Goal: Information Seeking & Learning: Learn about a topic

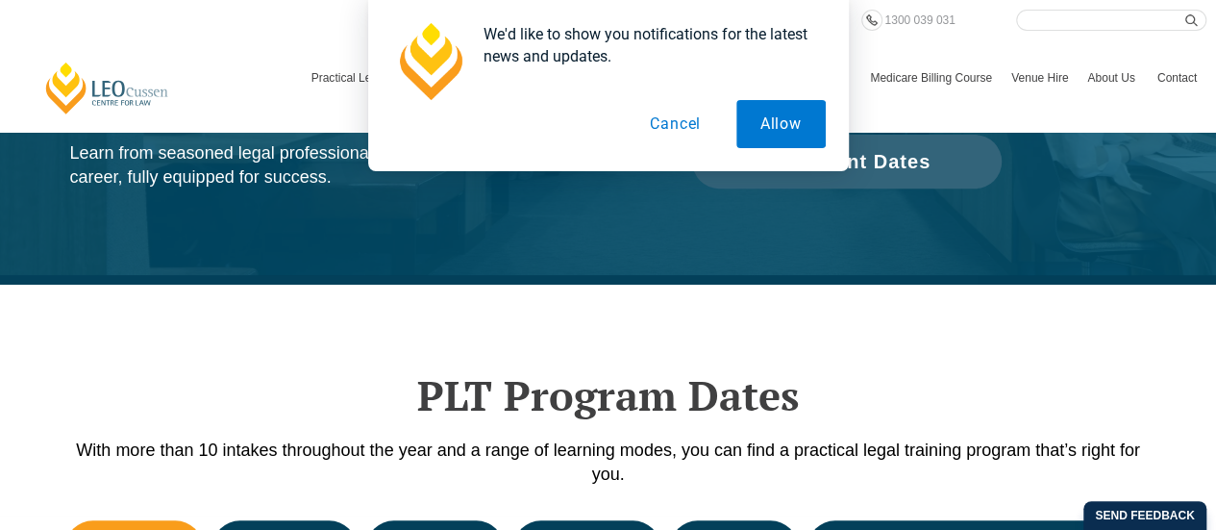
click at [686, 136] on button "Cancel" at bounding box center [675, 124] width 99 height 48
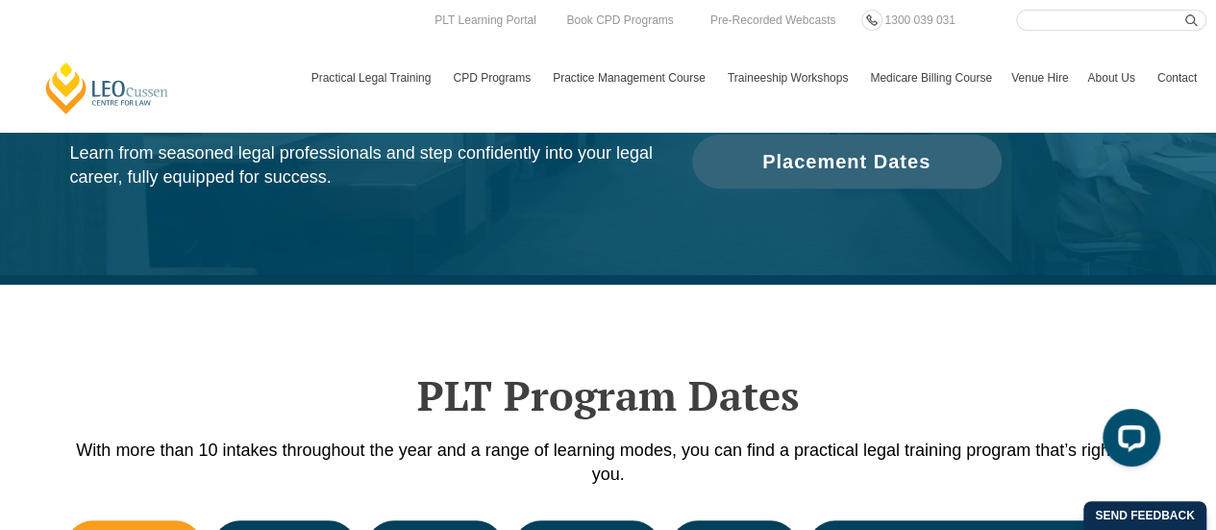
click at [844, 35] on nav "Practical Legal Training Our Practical Legal Training Program Program Dates & F…" at bounding box center [754, 68] width 905 height 75
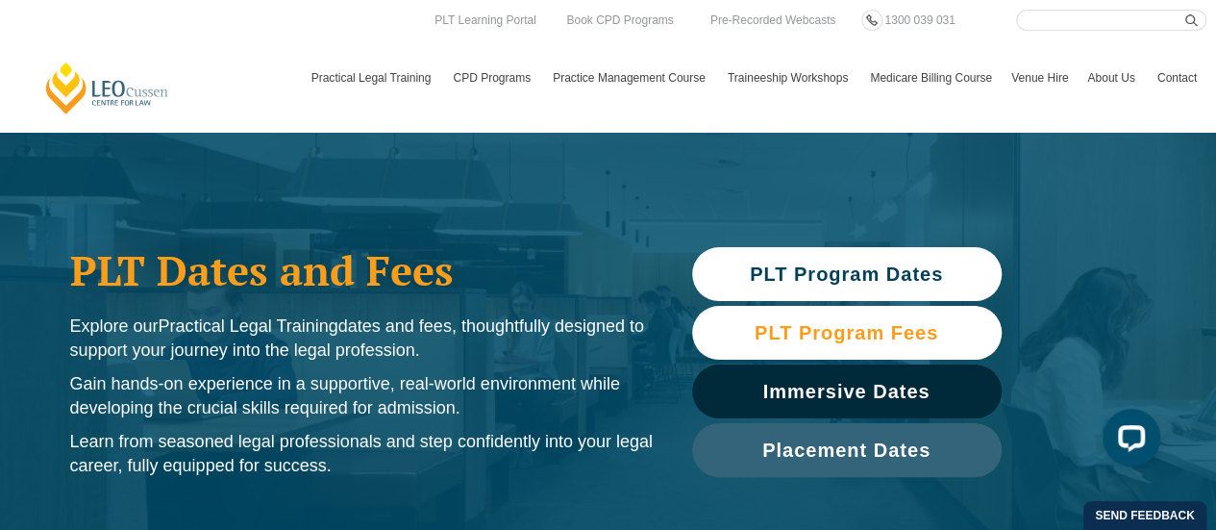
click at [818, 337] on span "PLT Program Fees" at bounding box center [847, 332] width 184 height 19
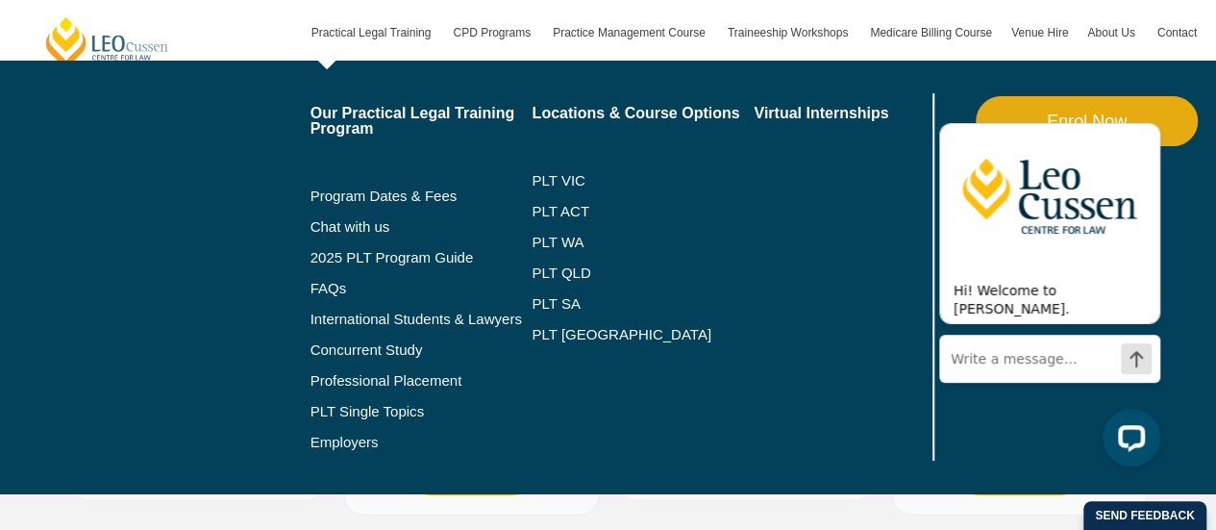
scroll to position [2326, 0]
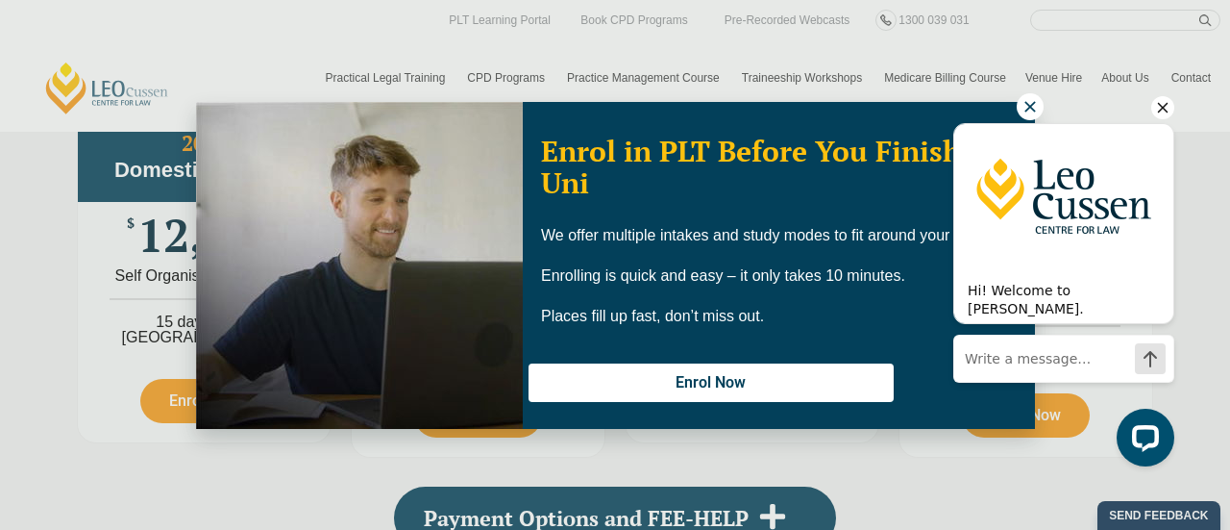
click at [1162, 120] on div at bounding box center [1163, 109] width 23 height 27
click at [1157, 112] on icon "Hide greeting" at bounding box center [1163, 107] width 23 height 23
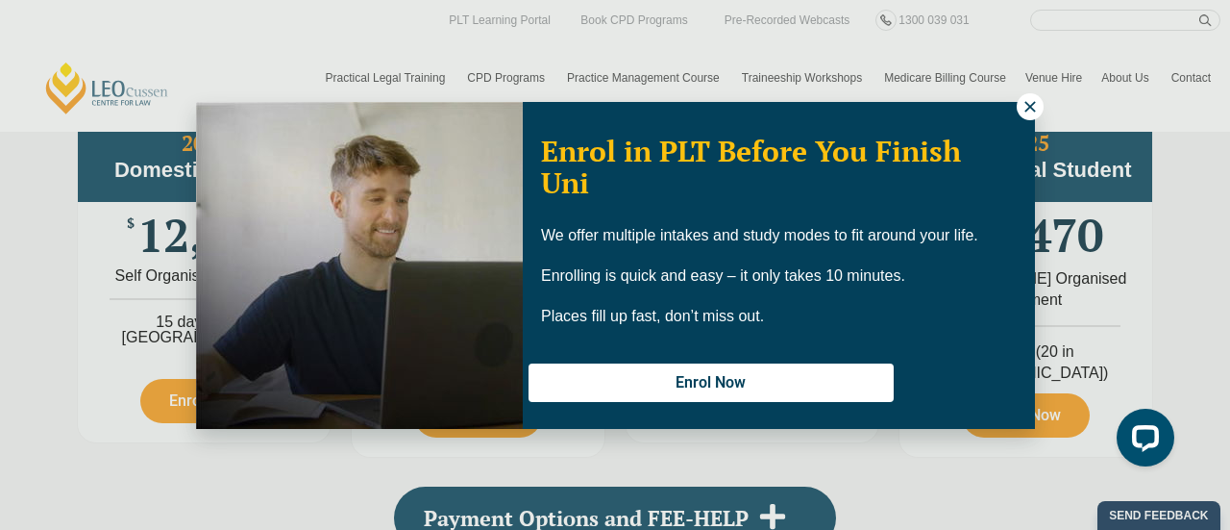
click at [1029, 107] on icon at bounding box center [1030, 106] width 11 height 11
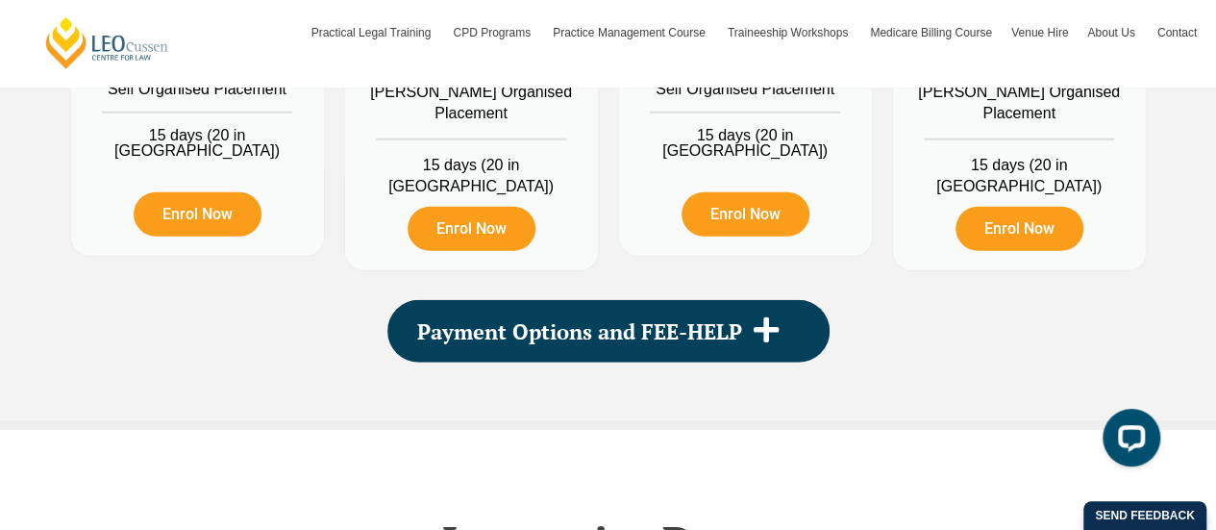
scroll to position [2519, 0]
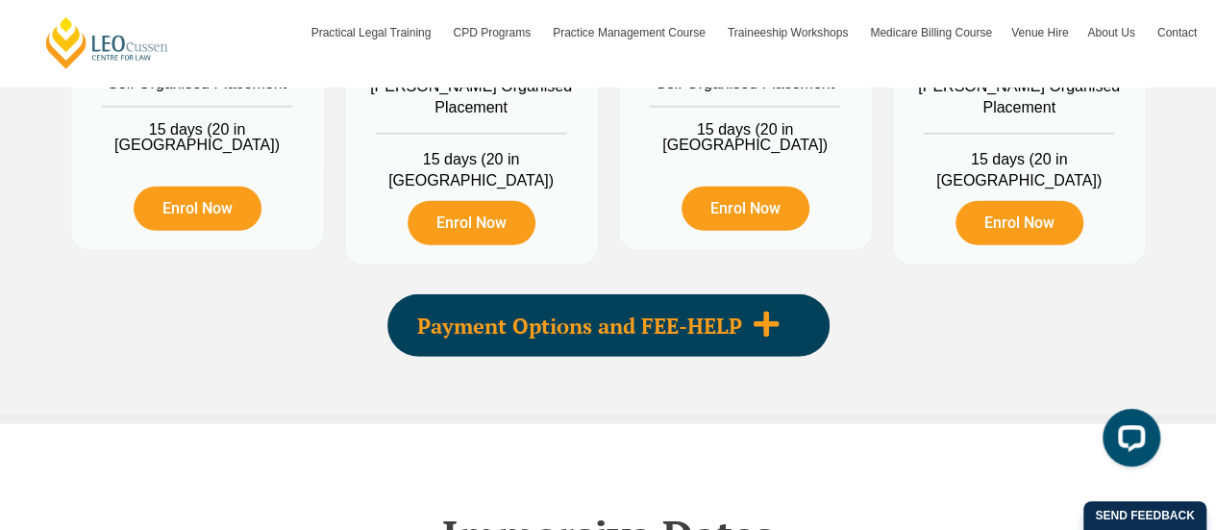
click at [755, 310] on icon at bounding box center [766, 324] width 29 height 29
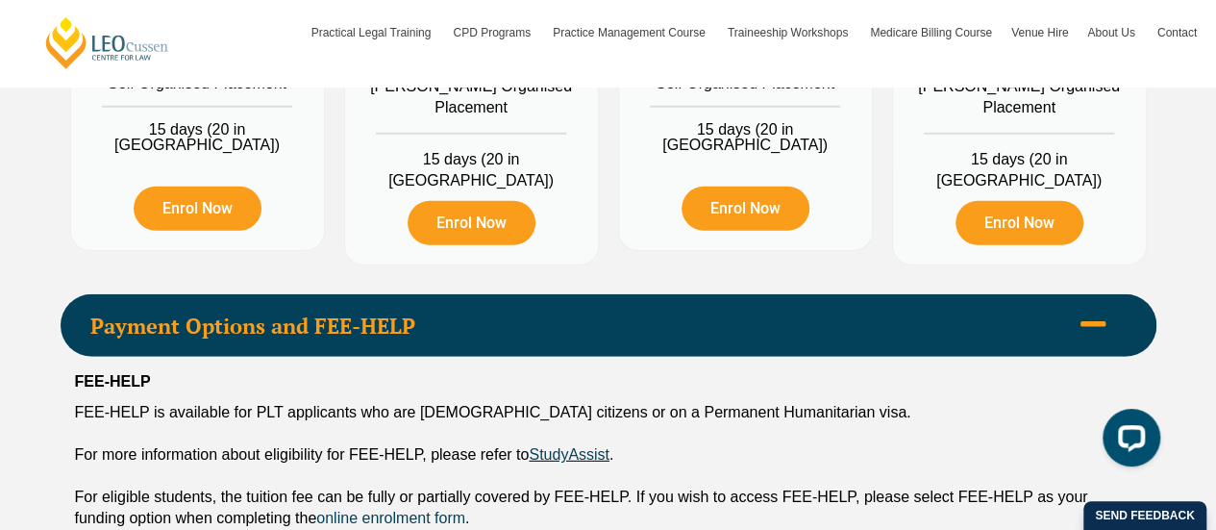
click at [753, 307] on div "Payment Options and FEE-HELP" at bounding box center [609, 325] width 1096 height 62
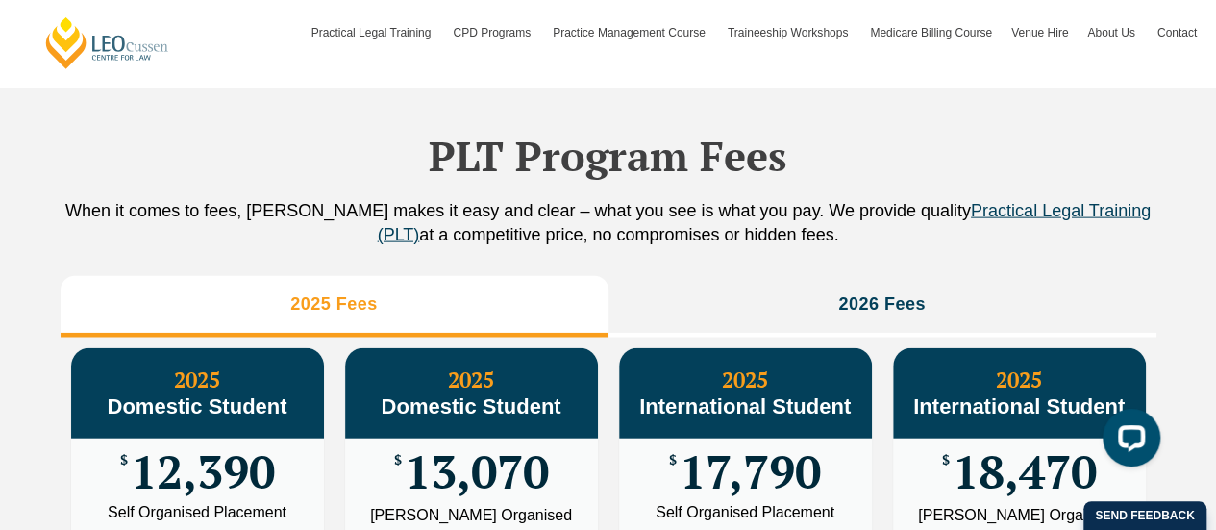
scroll to position [2134, 0]
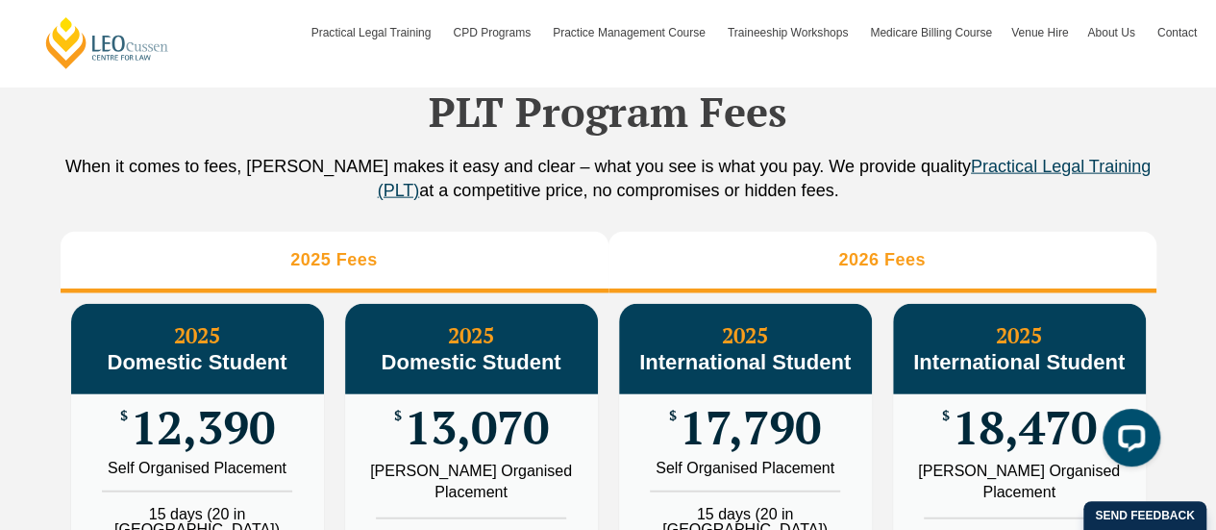
click at [762, 275] on li "2026 Fees" at bounding box center [883, 263] width 548 height 62
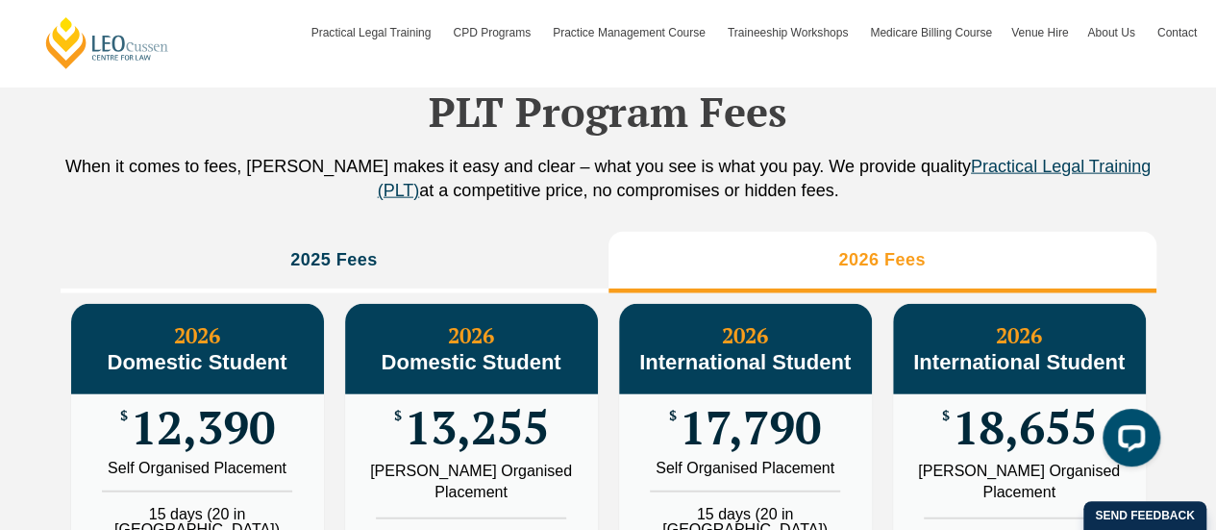
click at [765, 293] on li "2026 Fees" at bounding box center [883, 263] width 548 height 62
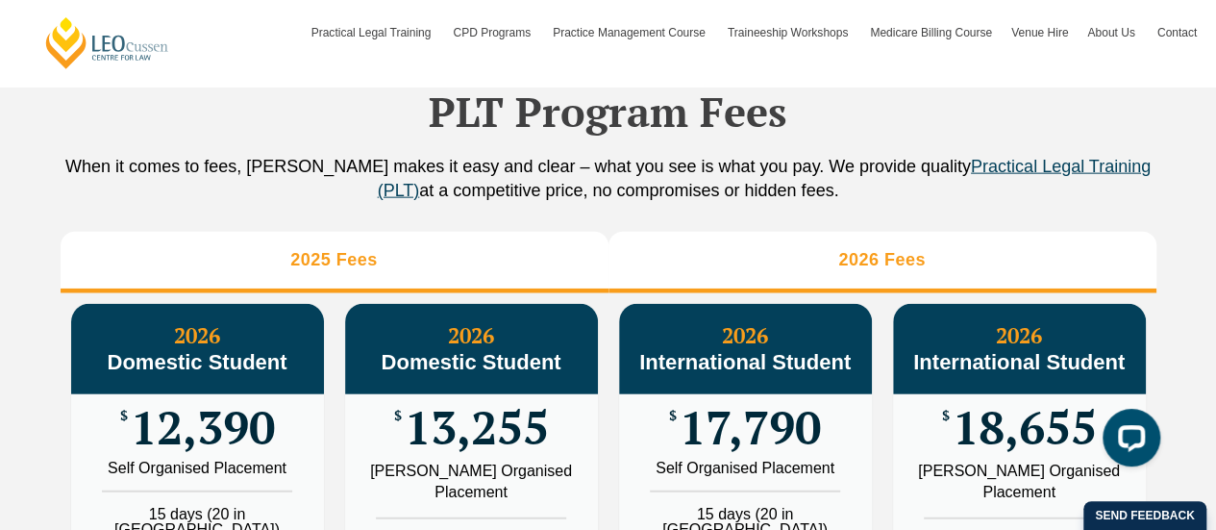
click at [522, 262] on li "2025 Fees" at bounding box center [335, 263] width 548 height 62
click at [694, 252] on li "2026 Fees" at bounding box center [883, 263] width 548 height 62
click at [480, 255] on li "2025 Fees" at bounding box center [335, 263] width 548 height 62
click at [717, 255] on li "2026 Fees" at bounding box center [883, 263] width 548 height 62
click at [523, 262] on li "2025 Fees" at bounding box center [335, 263] width 548 height 62
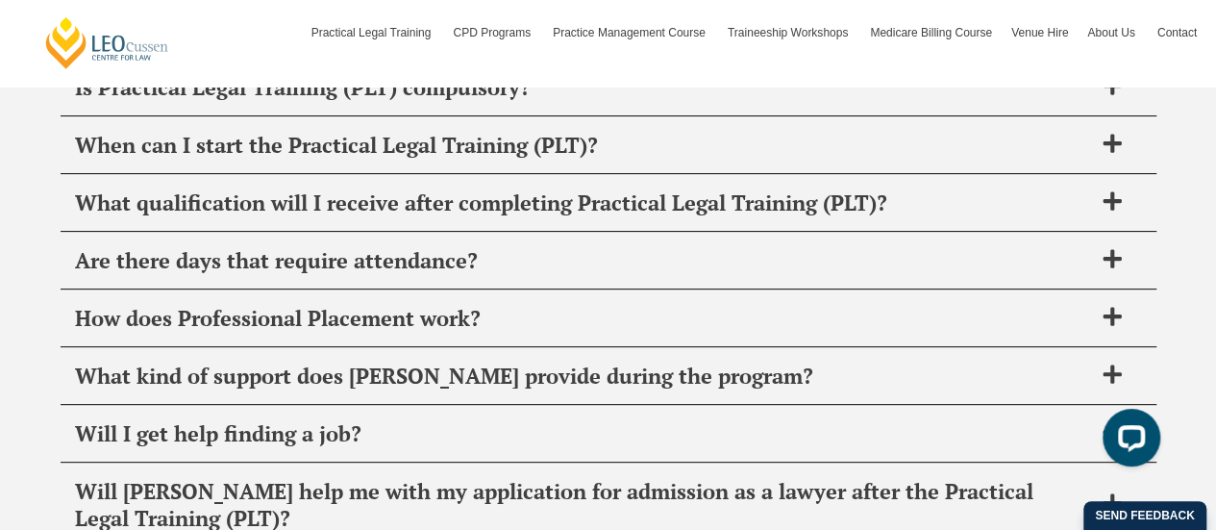
scroll to position [7518, 0]
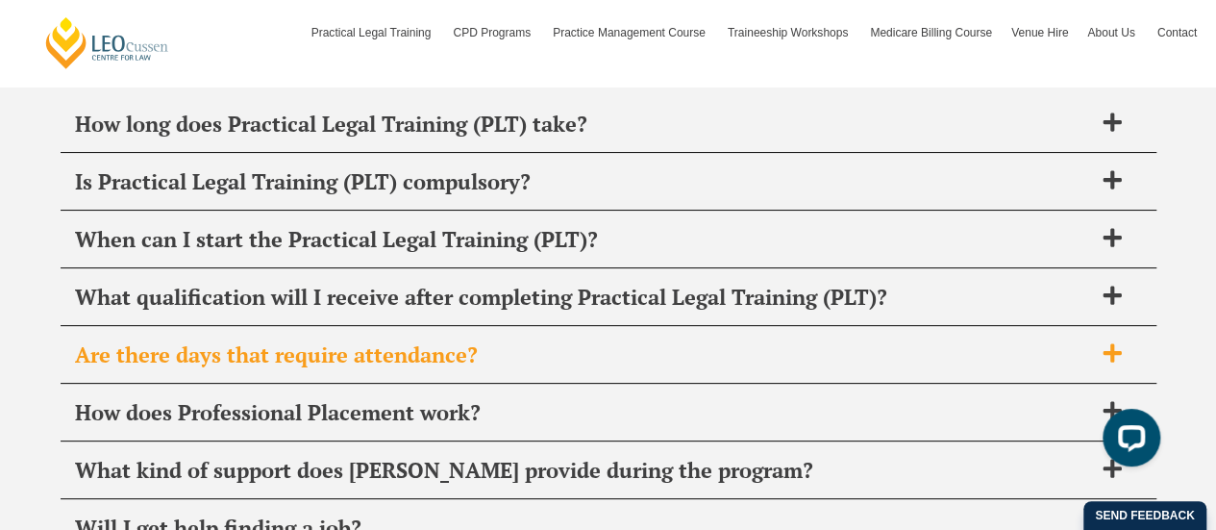
click at [220, 341] on span "Are there days that require attendance?" at bounding box center [583, 354] width 1017 height 27
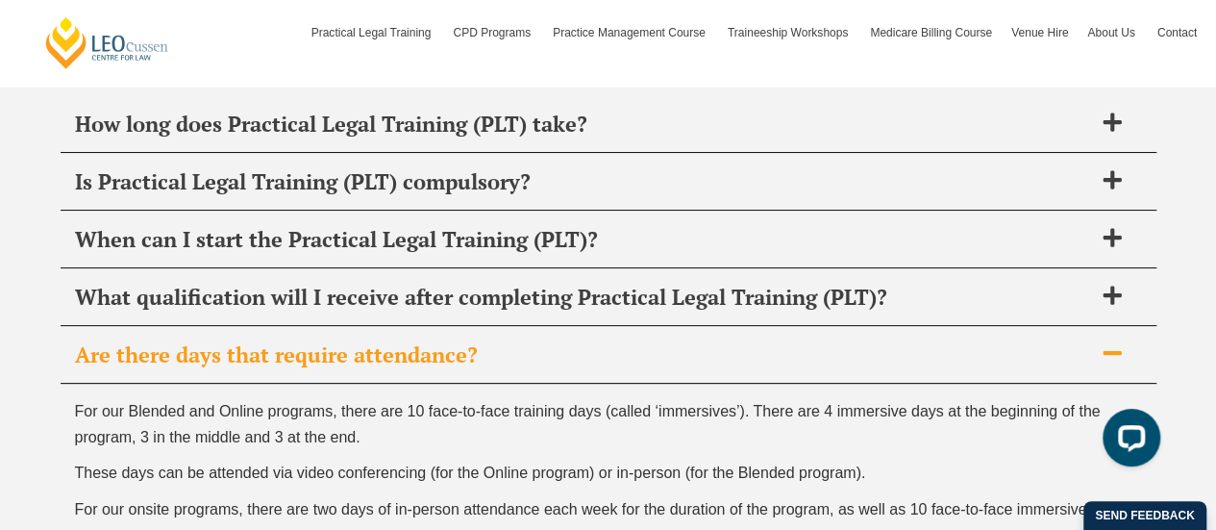
click at [220, 341] on span "Are there days that require attendance?" at bounding box center [583, 354] width 1017 height 27
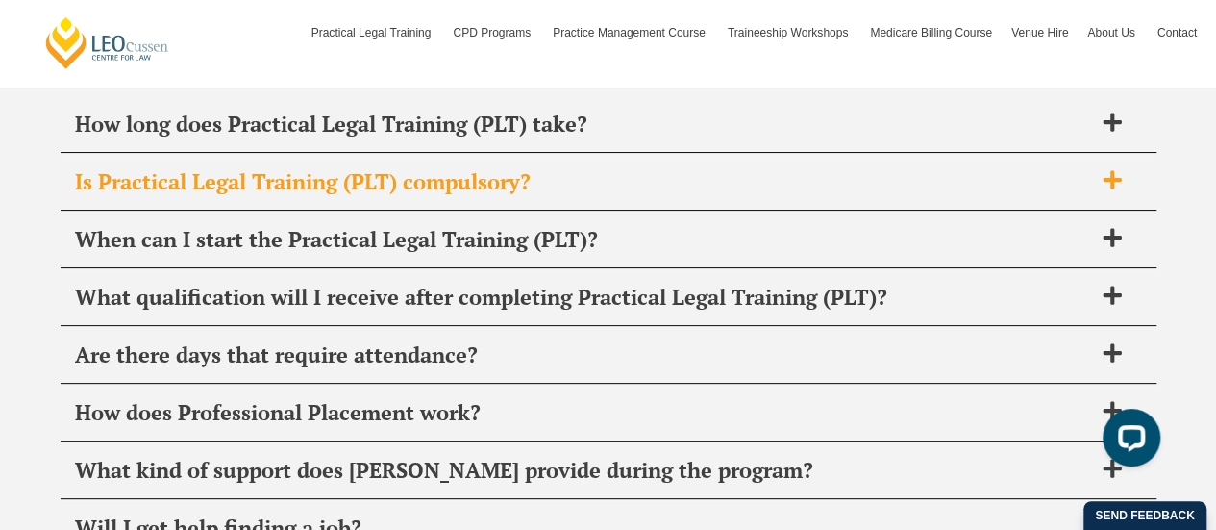
click at [299, 168] on span "Is Practical Legal Training (PLT) compulsory?" at bounding box center [583, 181] width 1017 height 27
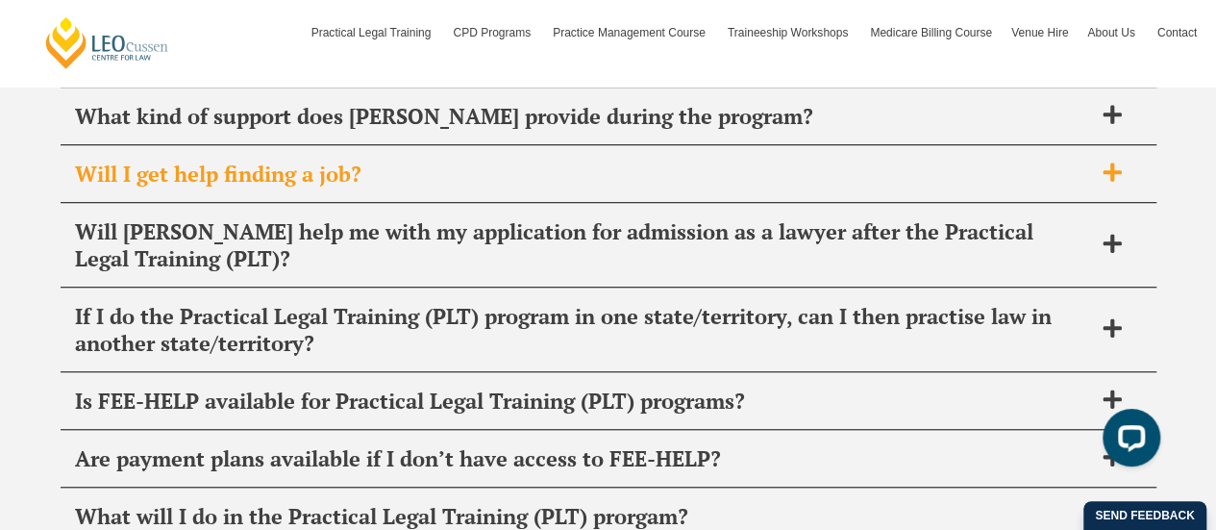
click at [546, 161] on span "Will I get help finding a job?" at bounding box center [583, 174] width 1017 height 27
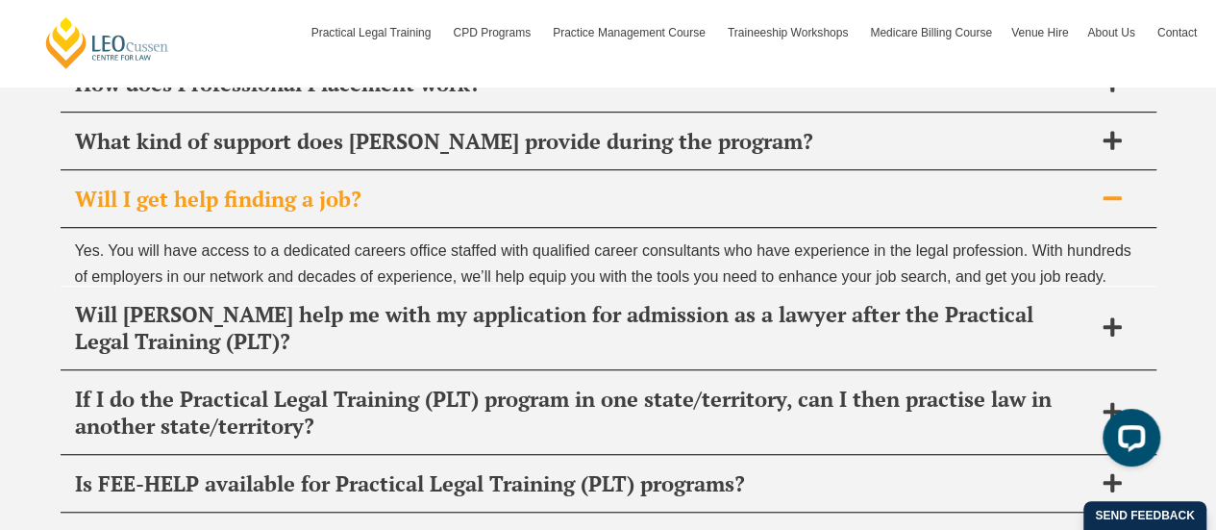
scroll to position [7871, 0]
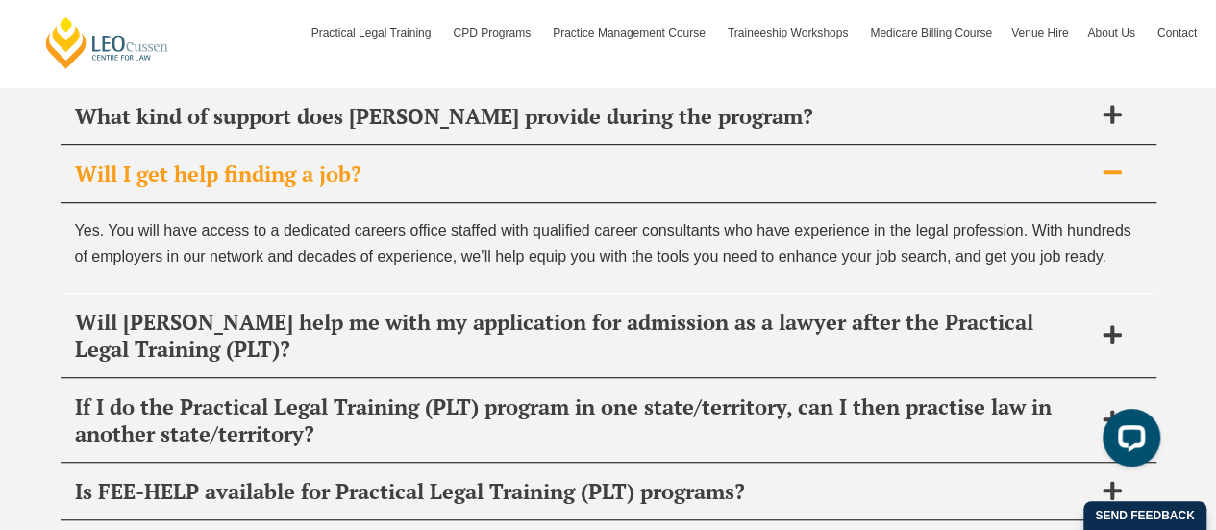
click at [546, 161] on span "Will I get help finding a job?" at bounding box center [583, 174] width 1017 height 27
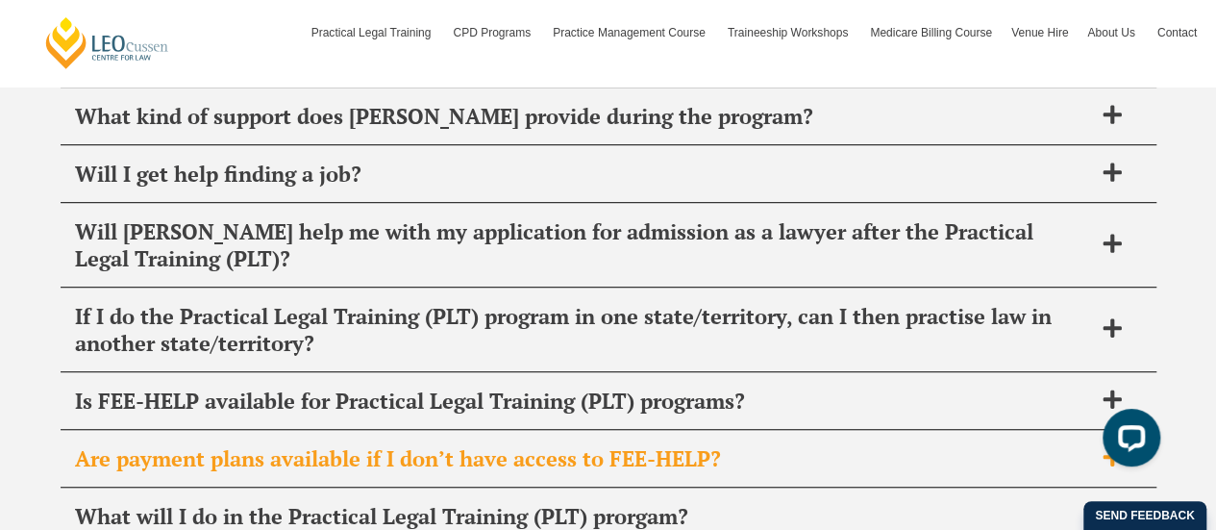
scroll to position [7967, 0]
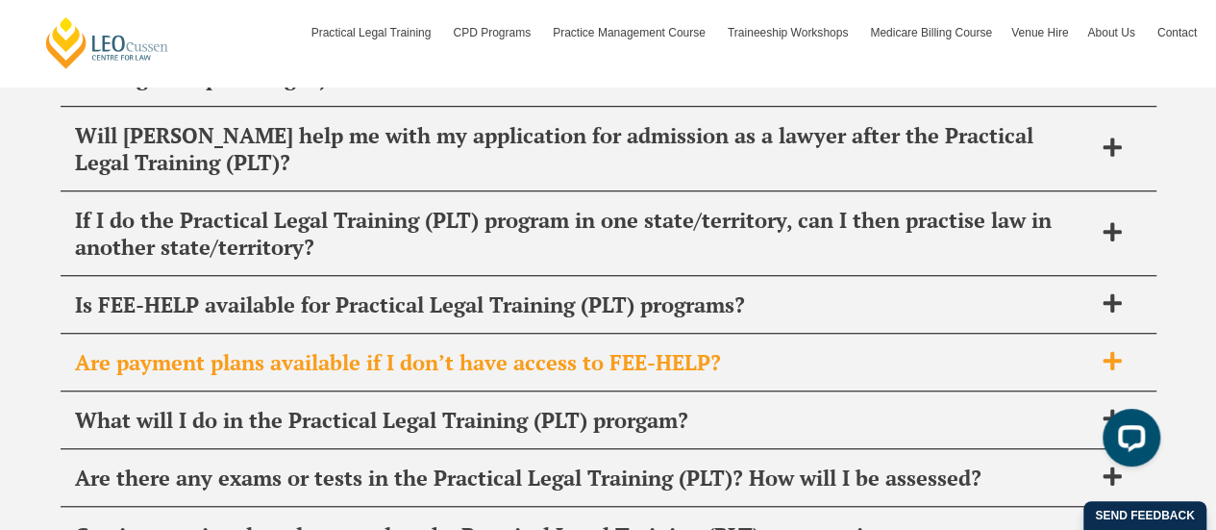
click at [427, 335] on div "Are payment plans available if I don’t have access to FEE-HELP?" at bounding box center [609, 363] width 1096 height 57
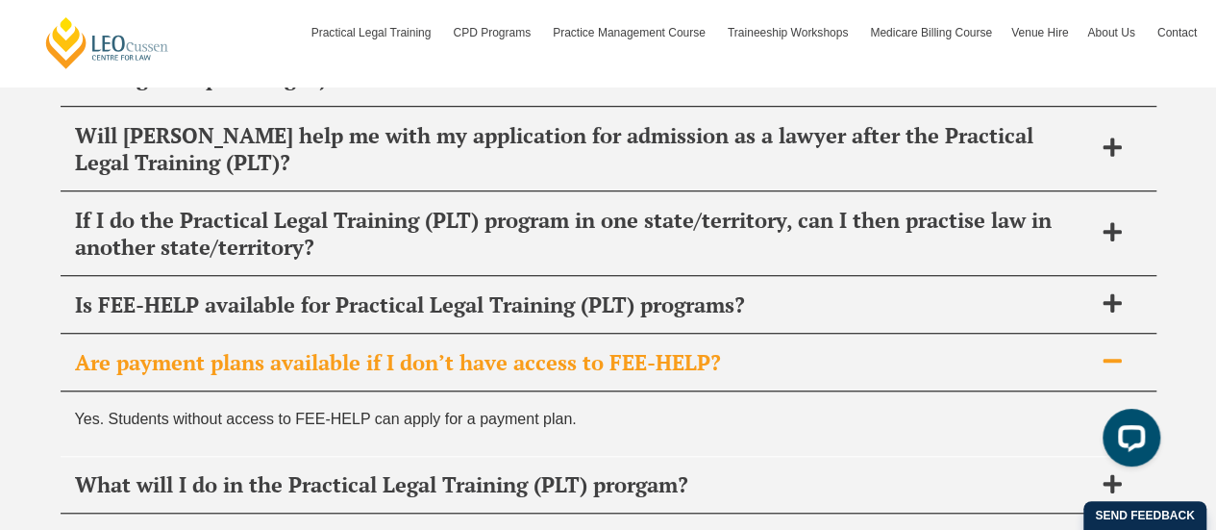
click at [427, 335] on div "Are payment plans available if I don’t have access to FEE-HELP?" at bounding box center [609, 363] width 1096 height 57
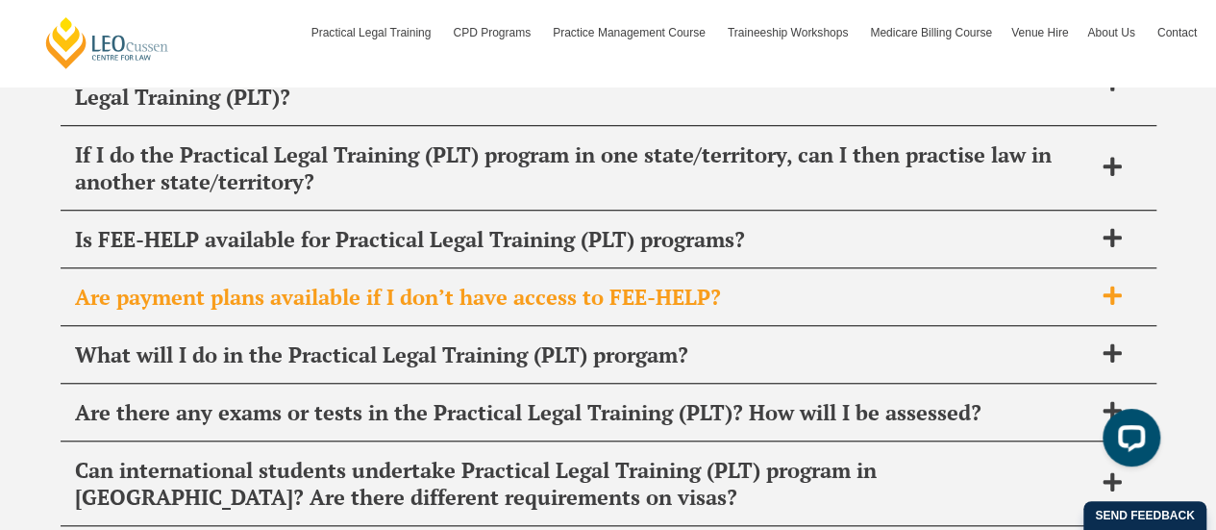
scroll to position [8064, 0]
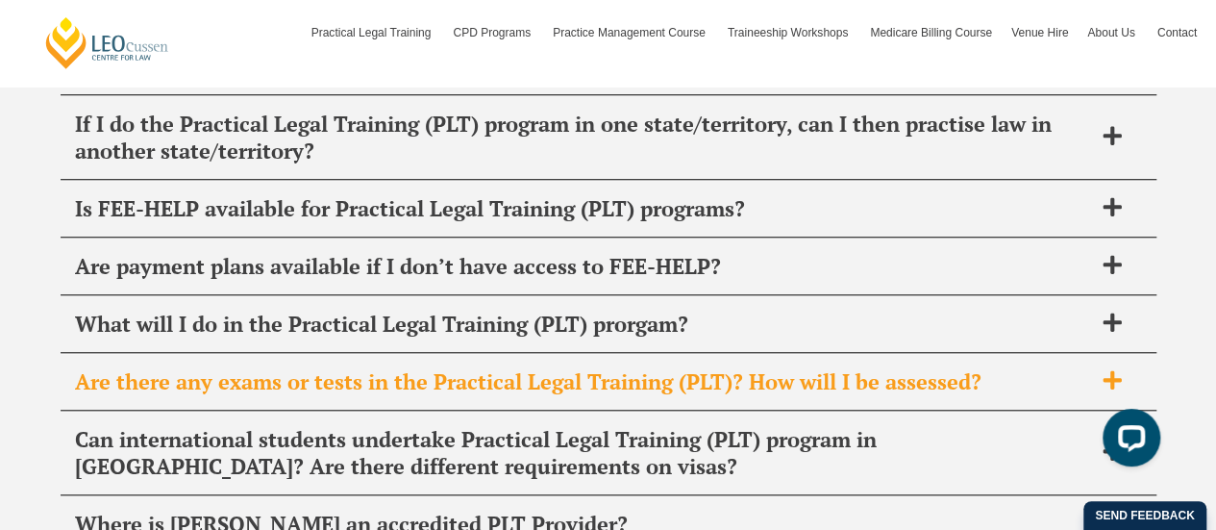
click at [420, 368] on span "Are there any exams or tests in the Practical Legal Training (PLT)? How will I …" at bounding box center [583, 381] width 1017 height 27
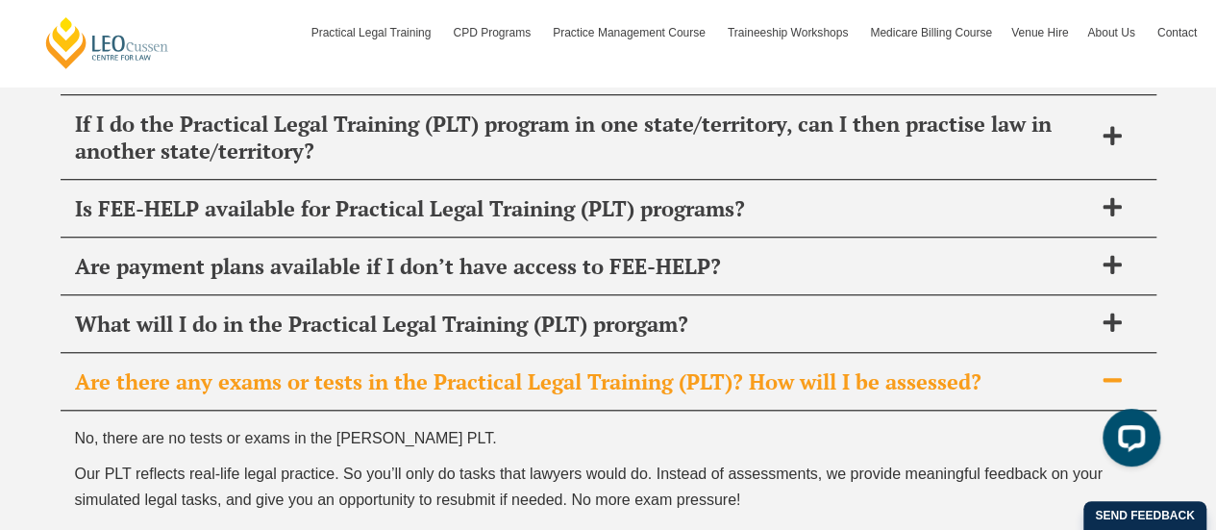
click at [420, 368] on span "Are there any exams or tests in the Practical Legal Training (PLT)? How will I …" at bounding box center [583, 381] width 1017 height 27
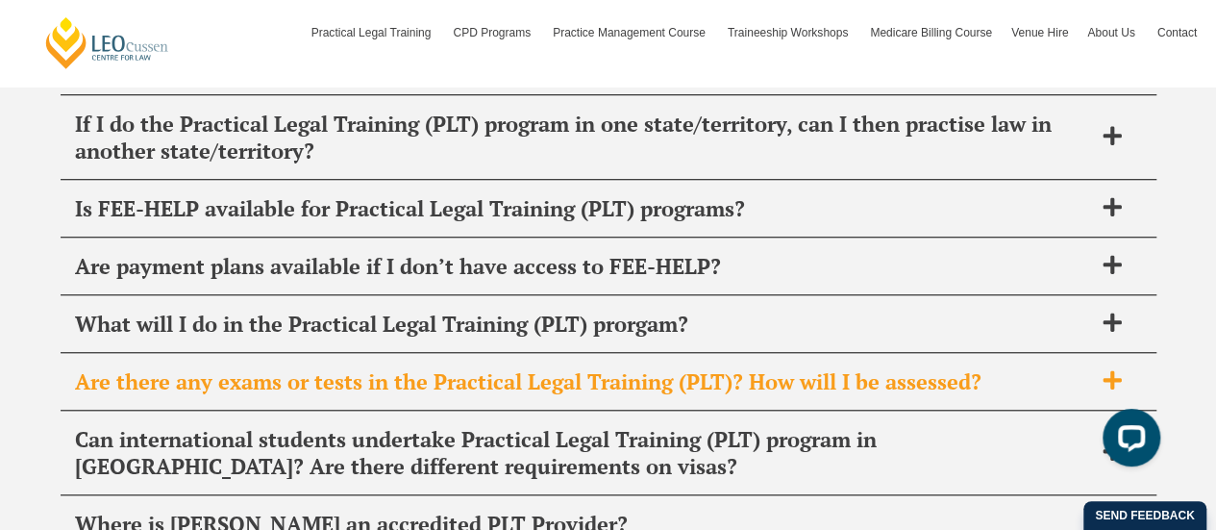
click at [420, 368] on span "Are there any exams or tests in the Practical Legal Training (PLT)? How will I …" at bounding box center [583, 381] width 1017 height 27
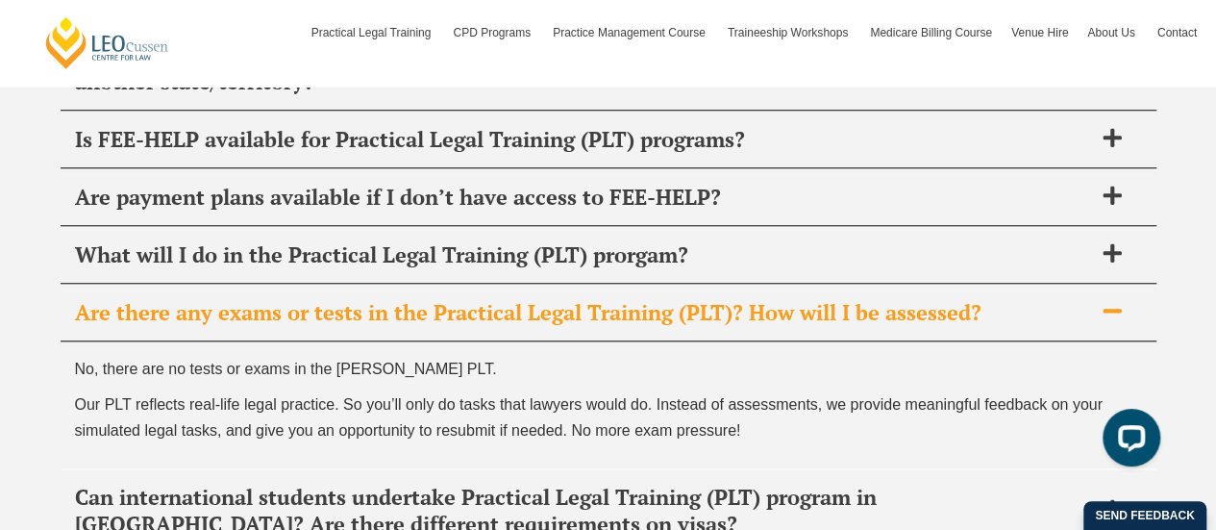
scroll to position [8160, 0]
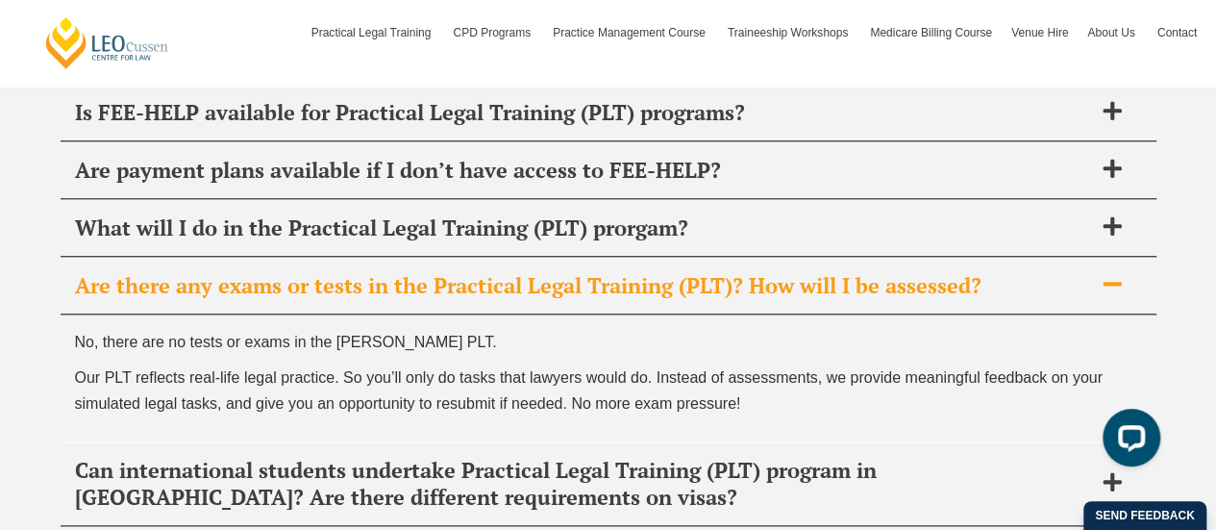
click at [500, 258] on div "Are there any exams or tests in the Practical Legal Training (PLT)? How will I …" at bounding box center [609, 286] width 1096 height 57
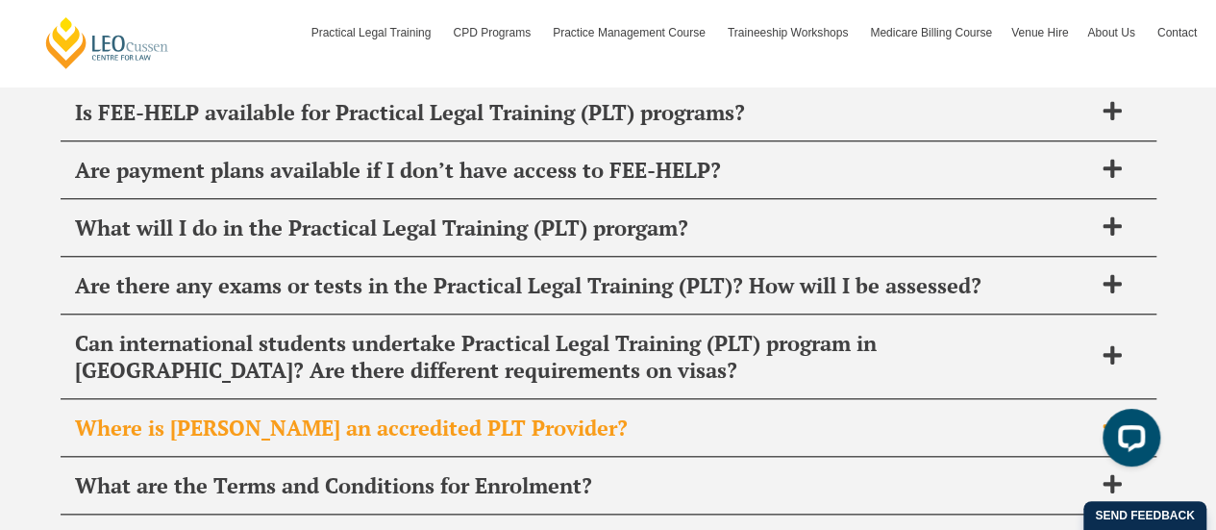
click at [423, 400] on div "Where is [PERSON_NAME] an accredited PLT Provider?" at bounding box center [609, 428] width 1096 height 57
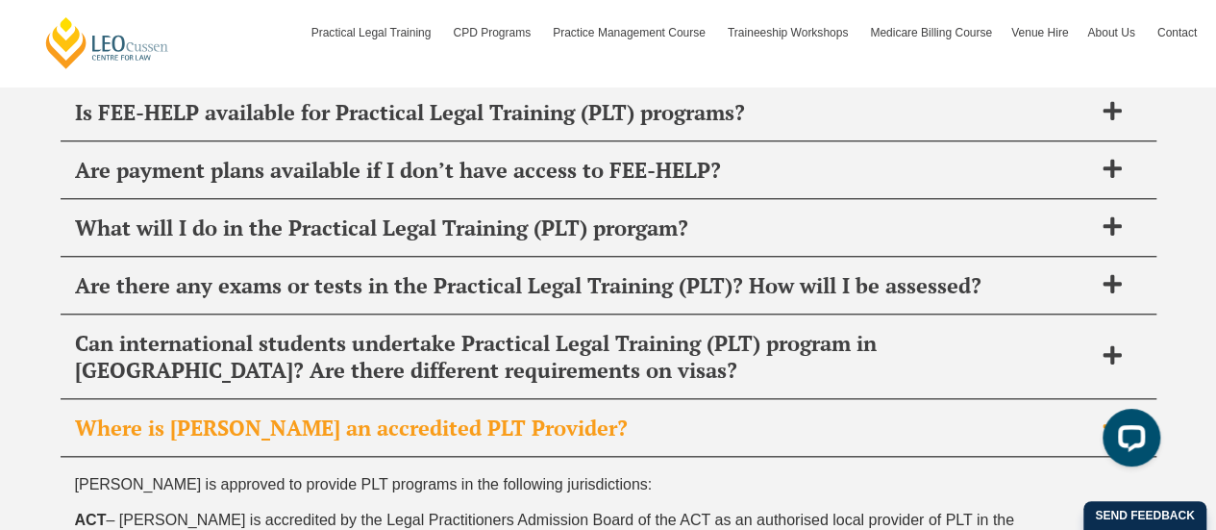
click at [423, 400] on div "Where is [PERSON_NAME] an accredited PLT Provider?" at bounding box center [609, 428] width 1096 height 57
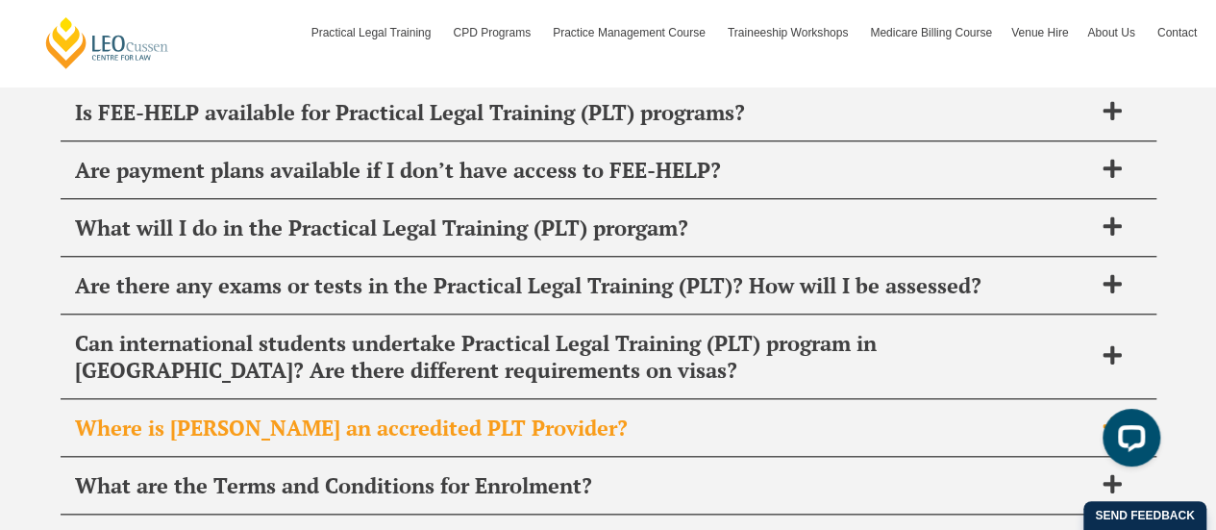
click at [432, 414] on span "Where is [PERSON_NAME] an accredited PLT Provider?" at bounding box center [583, 427] width 1017 height 27
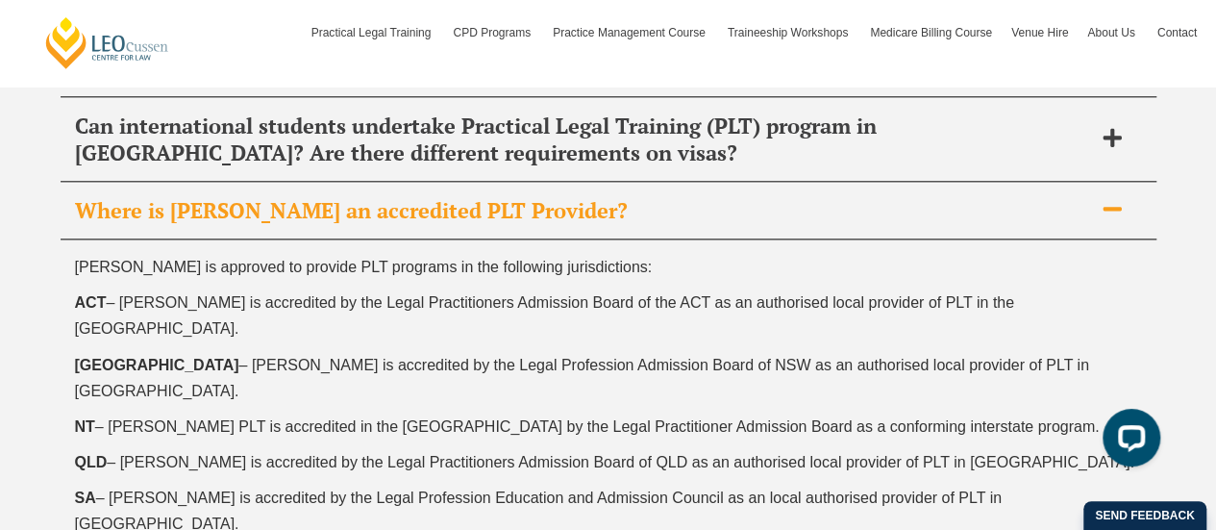
scroll to position [8352, 0]
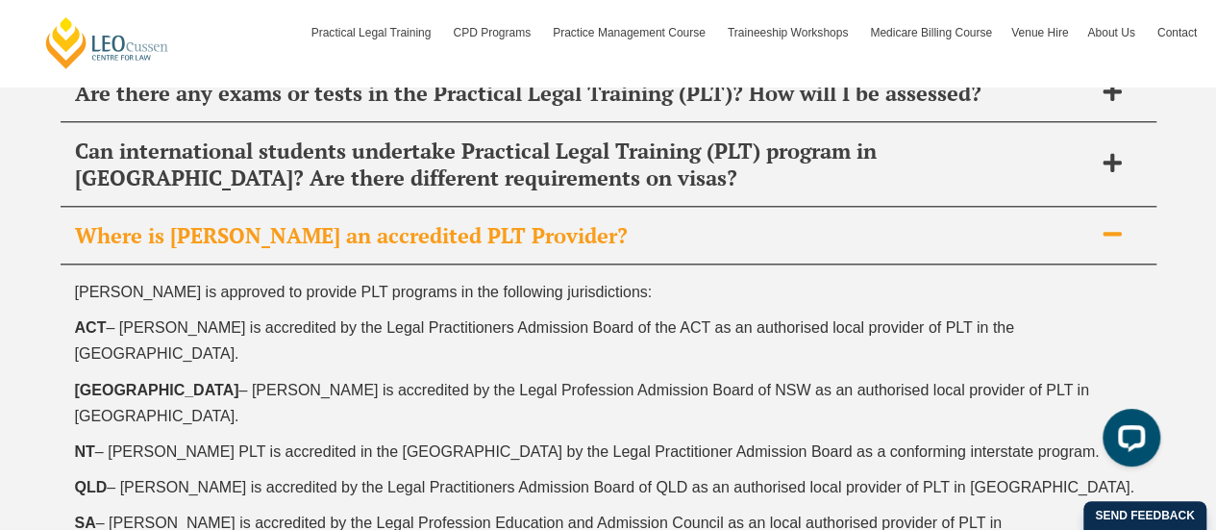
click at [459, 222] on span "Where is [PERSON_NAME] an accredited PLT Provider?" at bounding box center [583, 235] width 1017 height 27
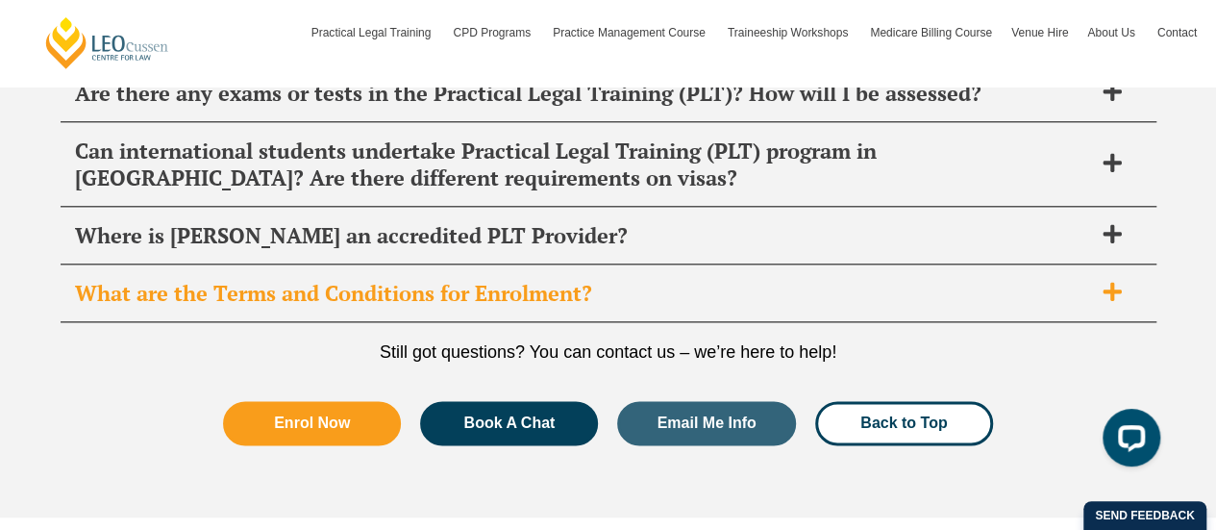
click at [431, 265] on div "What are the Terms and Conditions for Enrolment?" at bounding box center [609, 293] width 1096 height 57
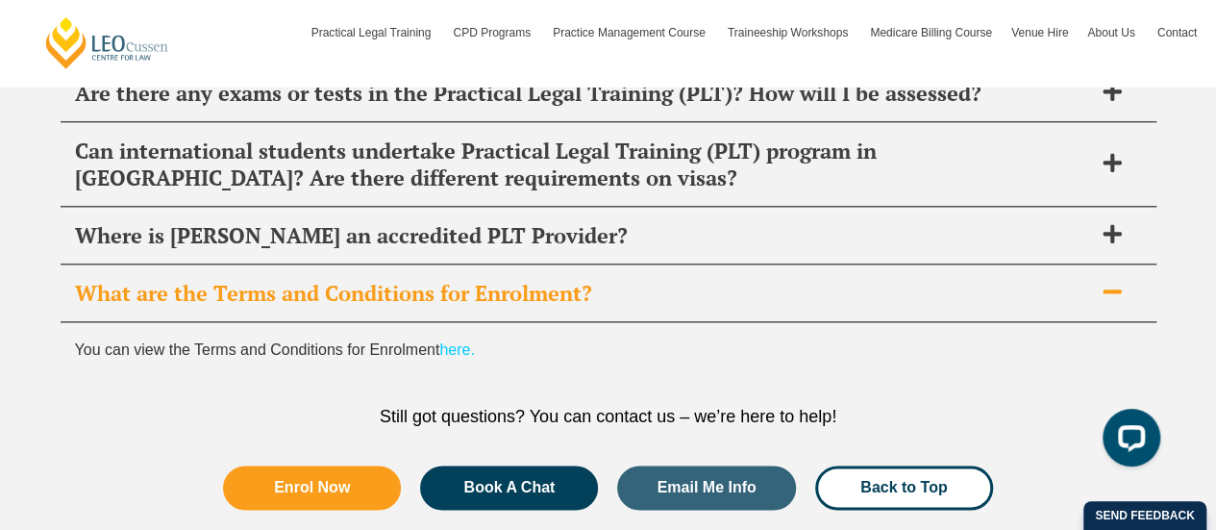
click at [431, 265] on div "What are the Terms and Conditions for Enrolment?" at bounding box center [609, 293] width 1096 height 57
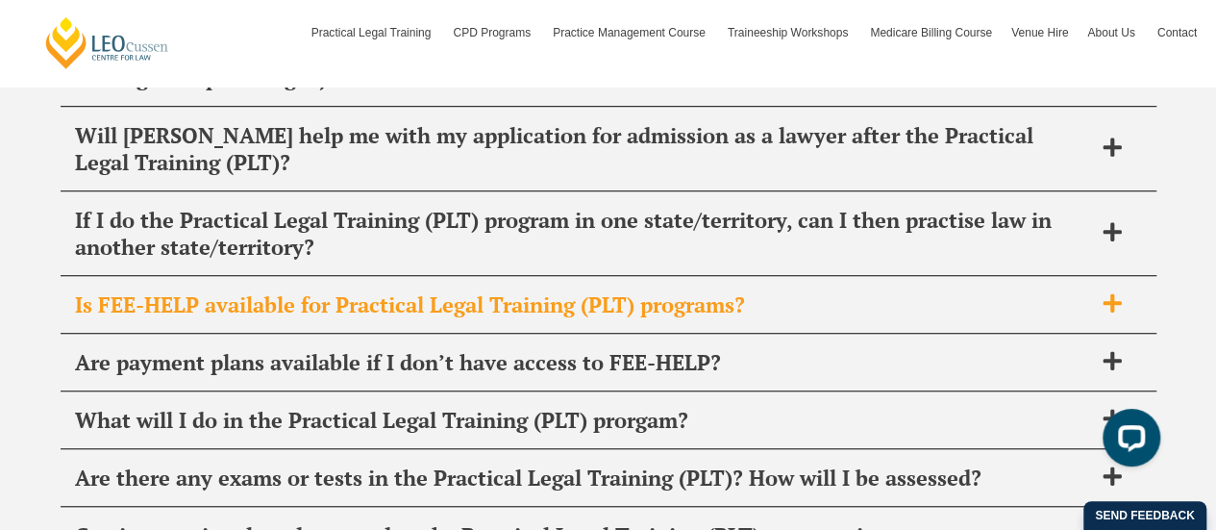
scroll to position [7871, 0]
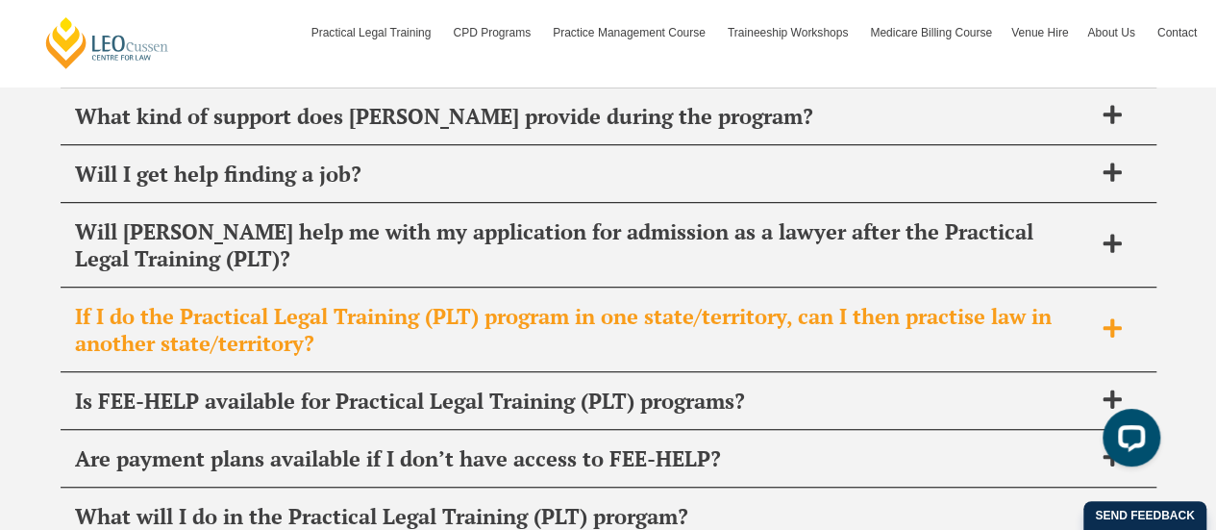
click at [442, 303] on span "If I do the Practical Legal Training (PLT) program in one state/territory, can …" at bounding box center [583, 330] width 1017 height 54
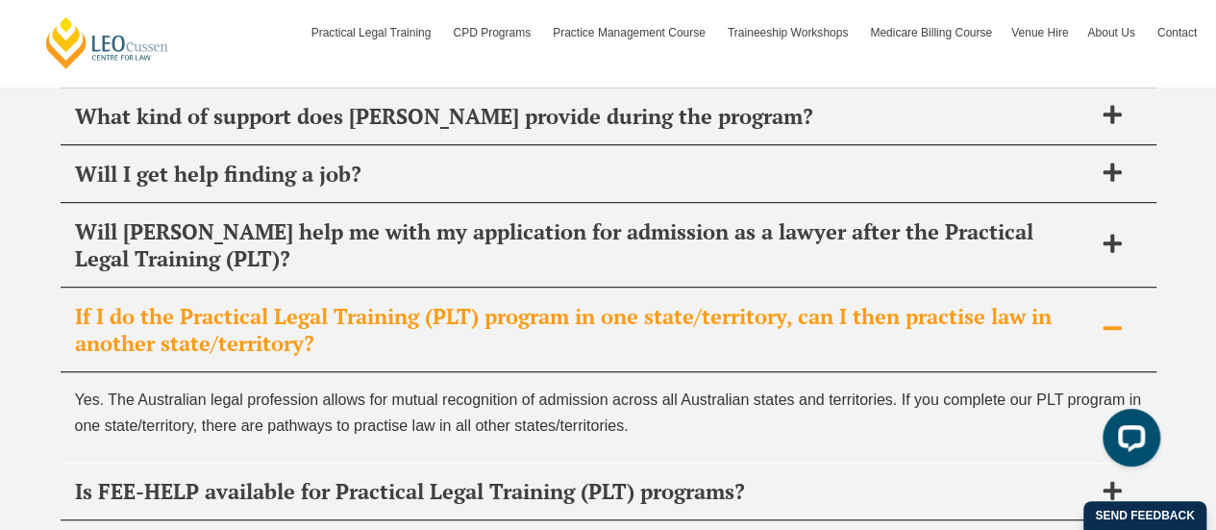
click at [442, 303] on span "If I do the Practical Legal Training (PLT) program in one state/territory, can …" at bounding box center [583, 330] width 1017 height 54
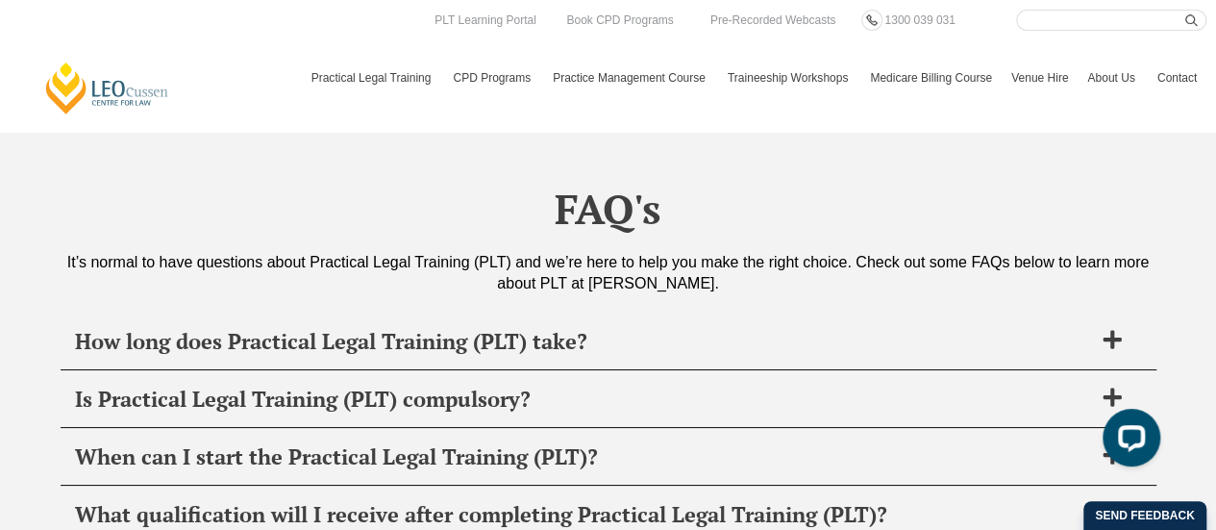
scroll to position [7295, 0]
